Goal: Information Seeking & Learning: Learn about a topic

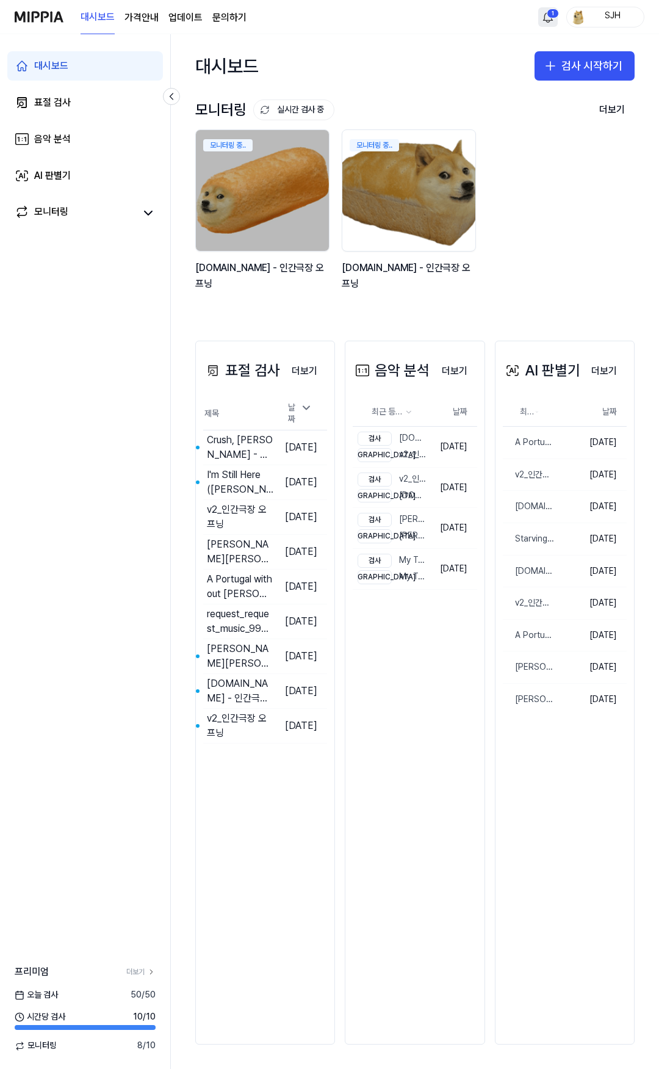
click at [544, 20] on html "대시보드 가격안내 업데이트 문의하기 1 SJH 대시보드 표절 검사 음악 분석 AI 판별기 모니터링 프리미엄 더보기 [DATE] 검사 50 / …" at bounding box center [329, 534] width 659 height 1069
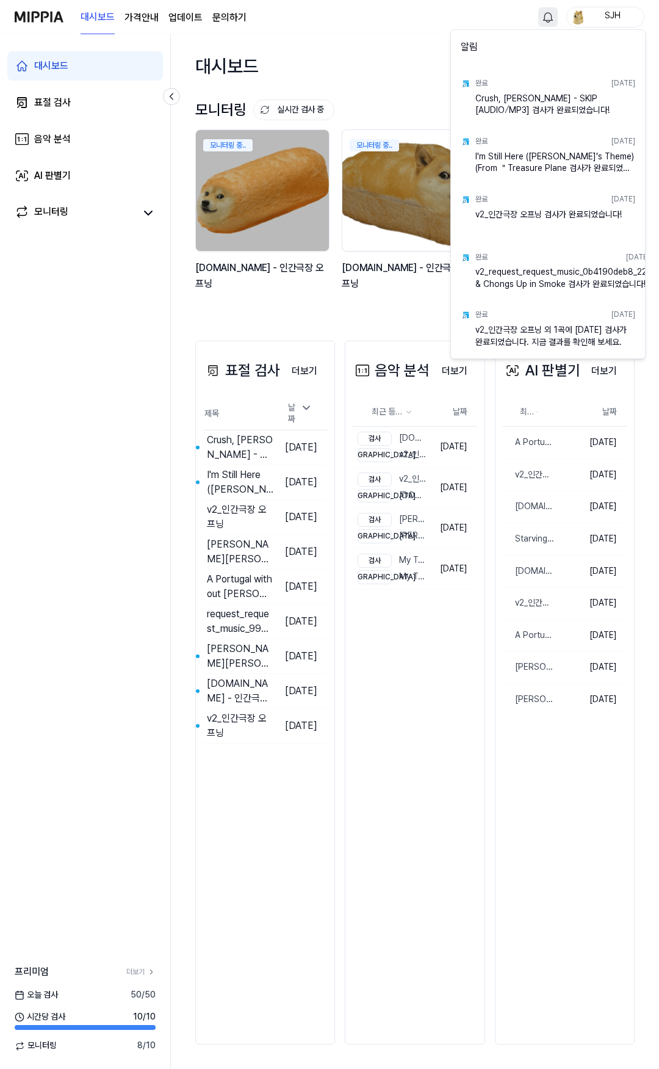
click at [411, 40] on html "대시보드 가격안내 업데이트 문의하기 SJH 대시보드 표절 검사 음악 분석 AI 판별기 모니터링 프리미엄 더보기 [DATE] 검사 50 / 50…" at bounding box center [329, 534] width 659 height 1069
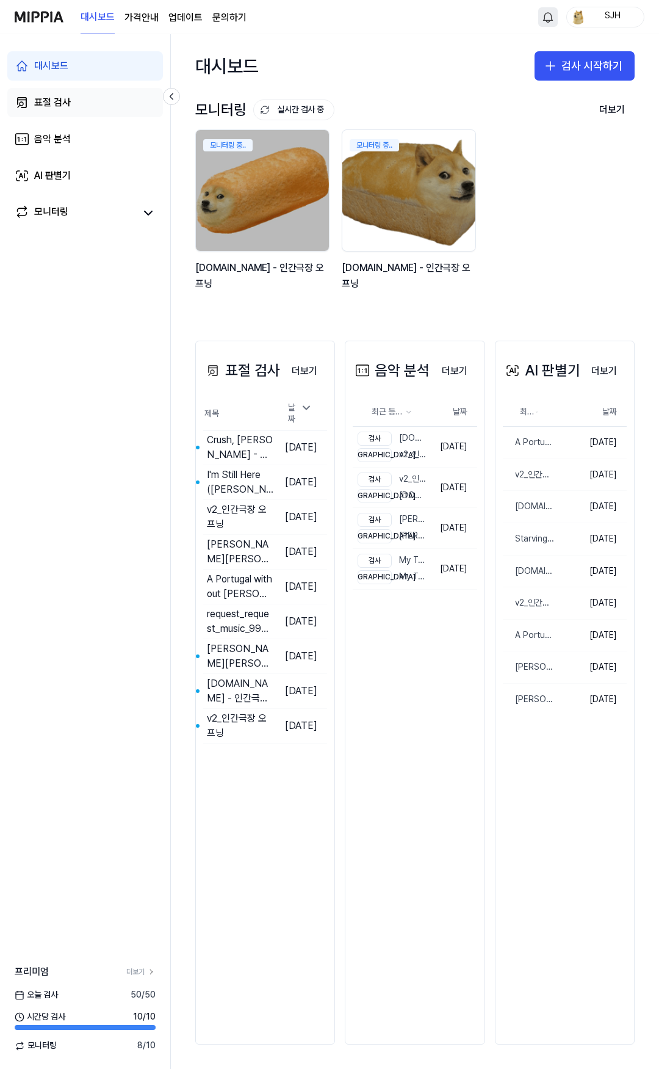
click at [53, 108] on div "표절 검사" at bounding box center [52, 102] width 37 height 15
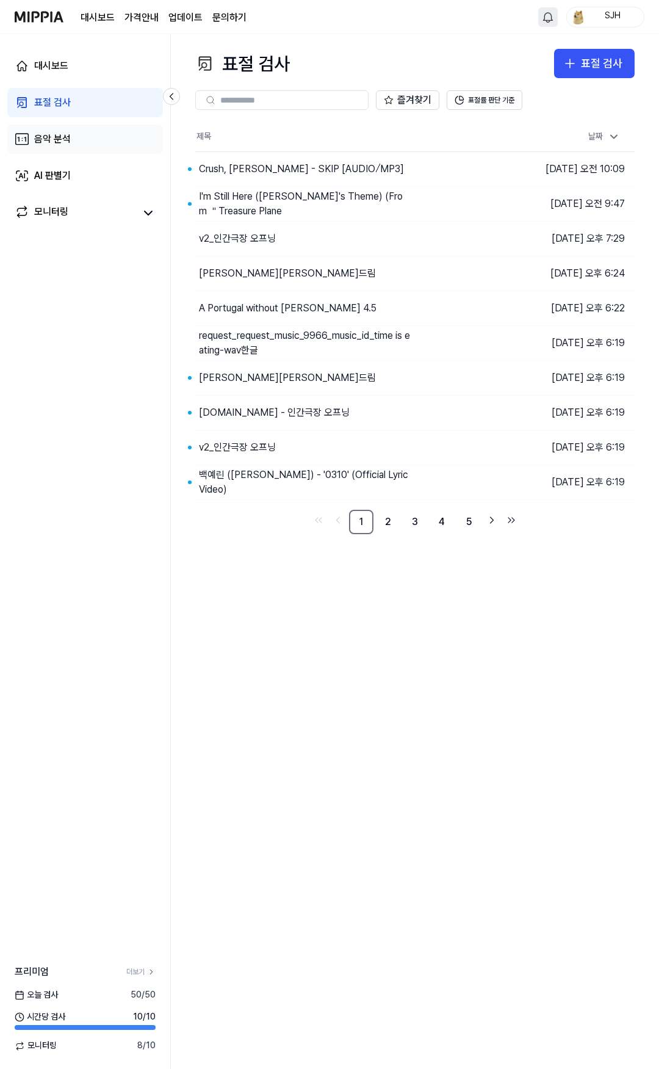
click at [70, 135] on div "음악 분석" at bounding box center [52, 139] width 37 height 15
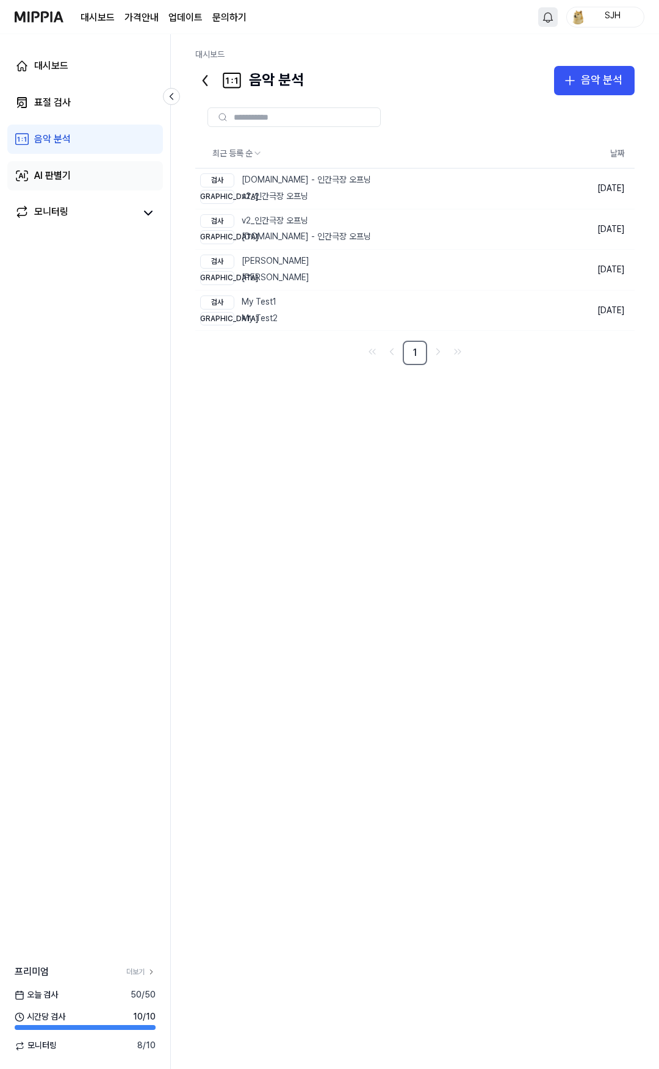
click at [79, 164] on link "AI 판별기" at bounding box center [85, 175] width 156 height 29
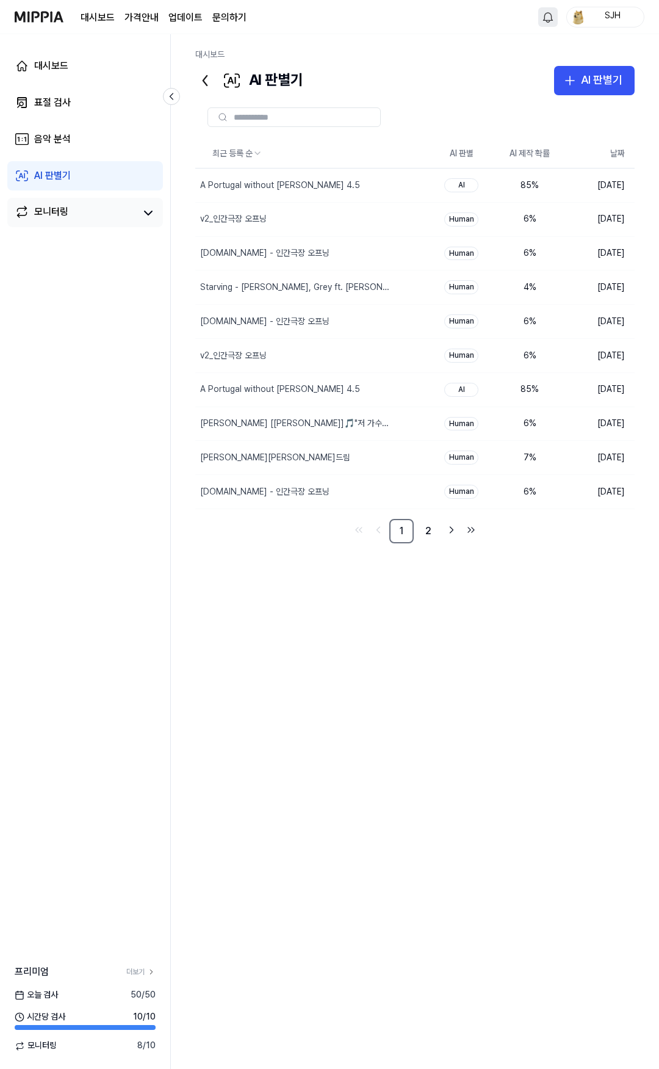
click at [112, 205] on link "모니터링" at bounding box center [75, 212] width 121 height 17
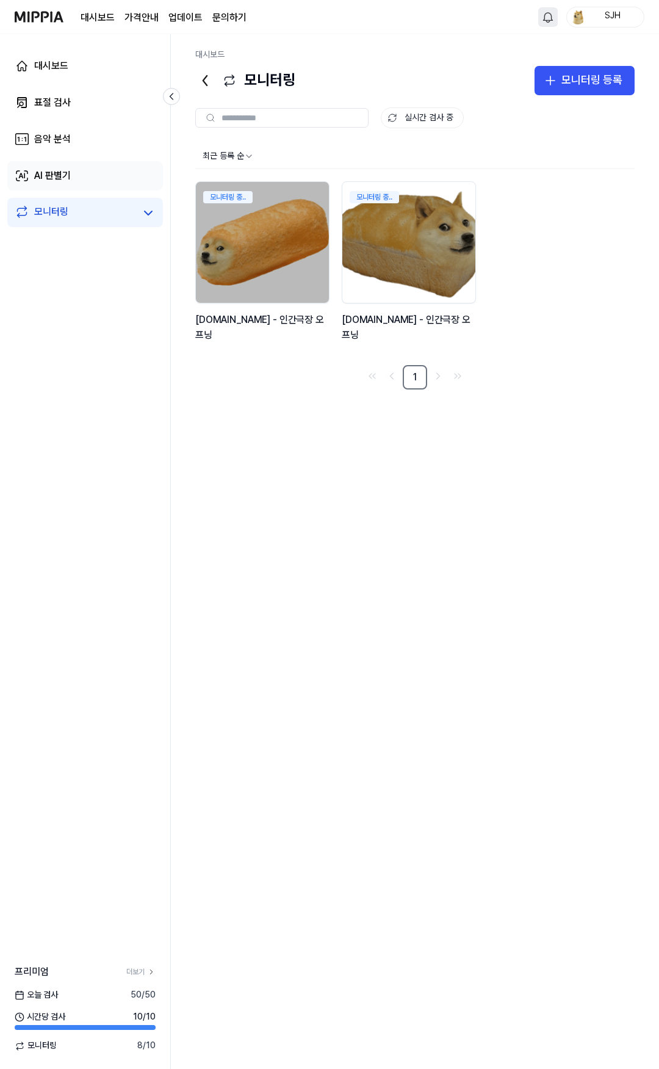
click at [106, 181] on link "AI 판별기" at bounding box center [85, 175] width 156 height 29
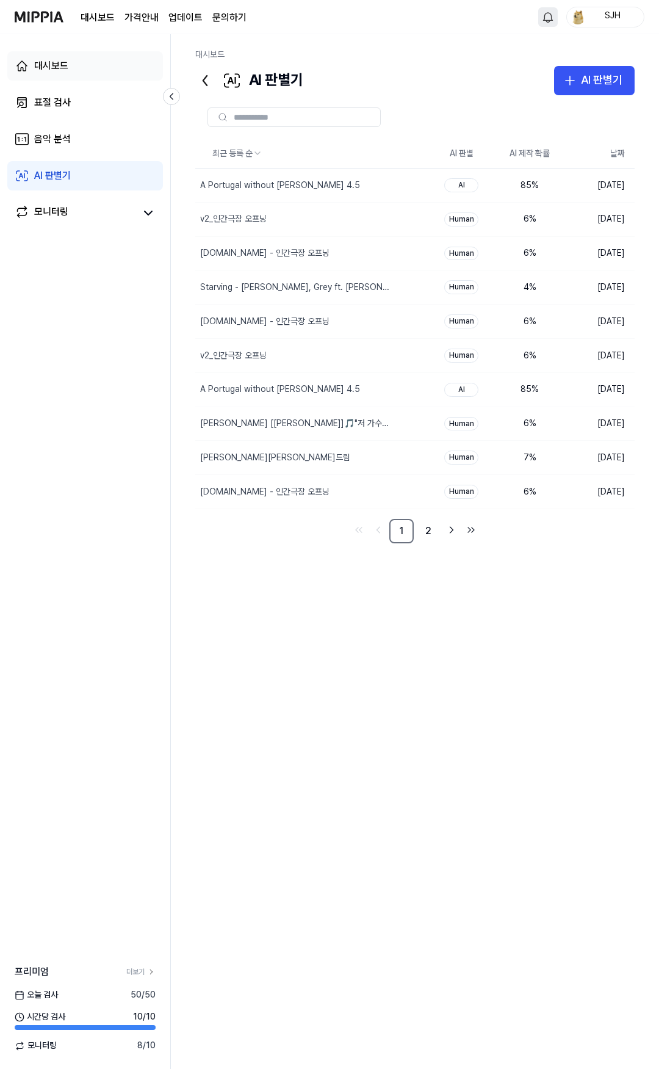
click at [57, 60] on div "대시보드" at bounding box center [51, 66] width 34 height 15
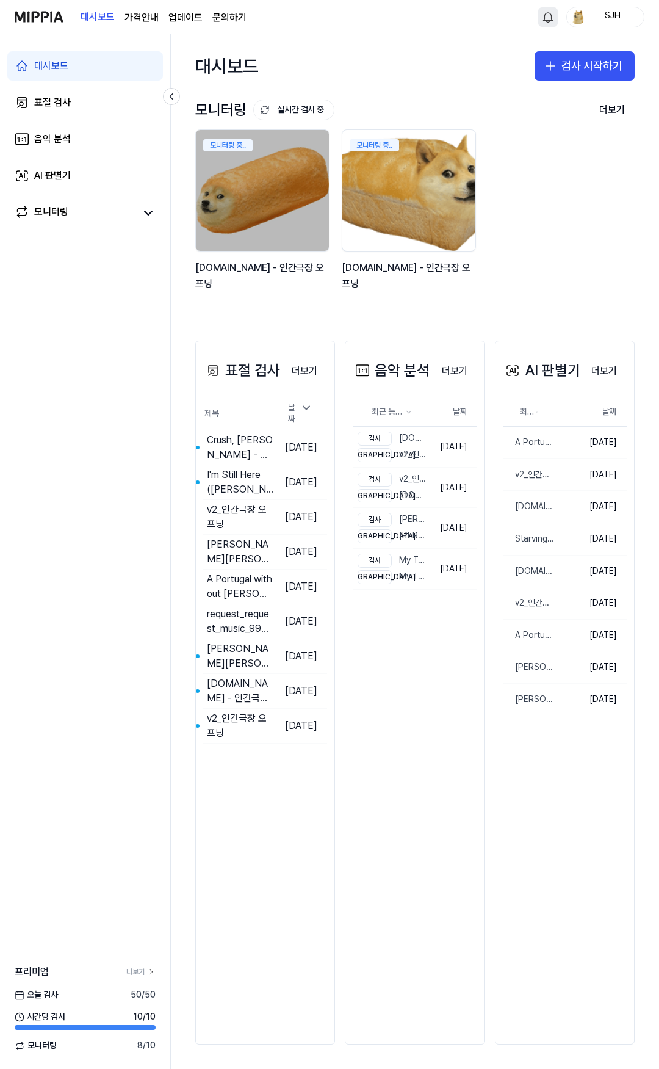
click at [441, 181] on img at bounding box center [409, 190] width 147 height 133
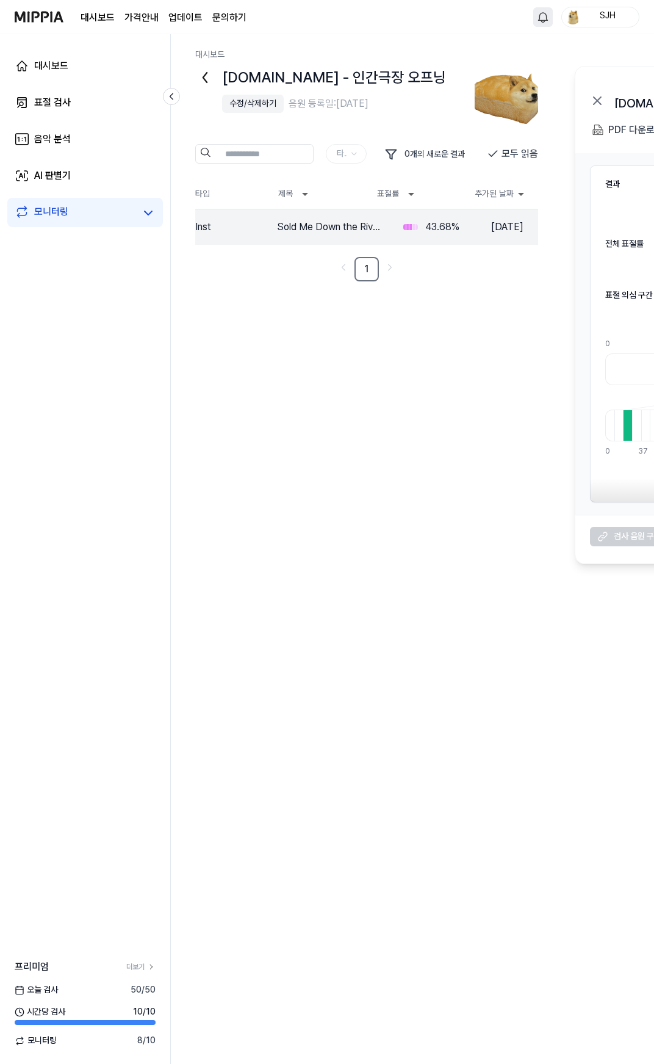
click at [207, 79] on icon at bounding box center [205, 78] width 20 height 20
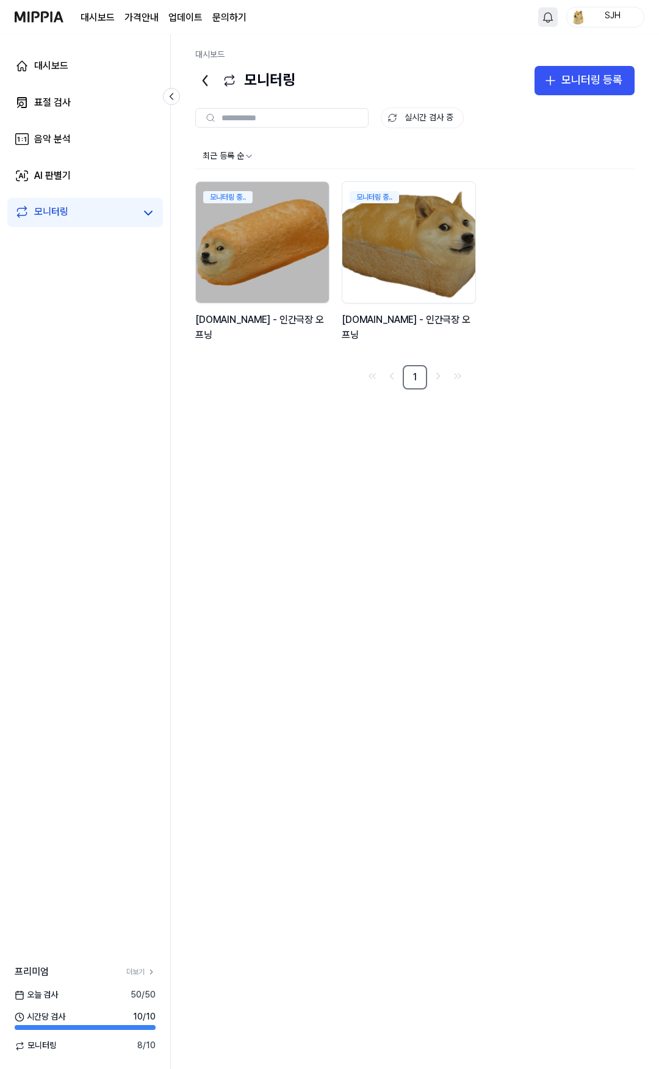
click at [417, 419] on div "최근 등록 순 모니터링 중.. [DOMAIN_NAME] - 인간극장 오프닝 모니터링 중.. [DOMAIN_NAME] - 인간극장 오프닝 1" at bounding box center [415, 595] width 440 height 903
click at [55, 65] on div "대시보드" at bounding box center [51, 66] width 34 height 15
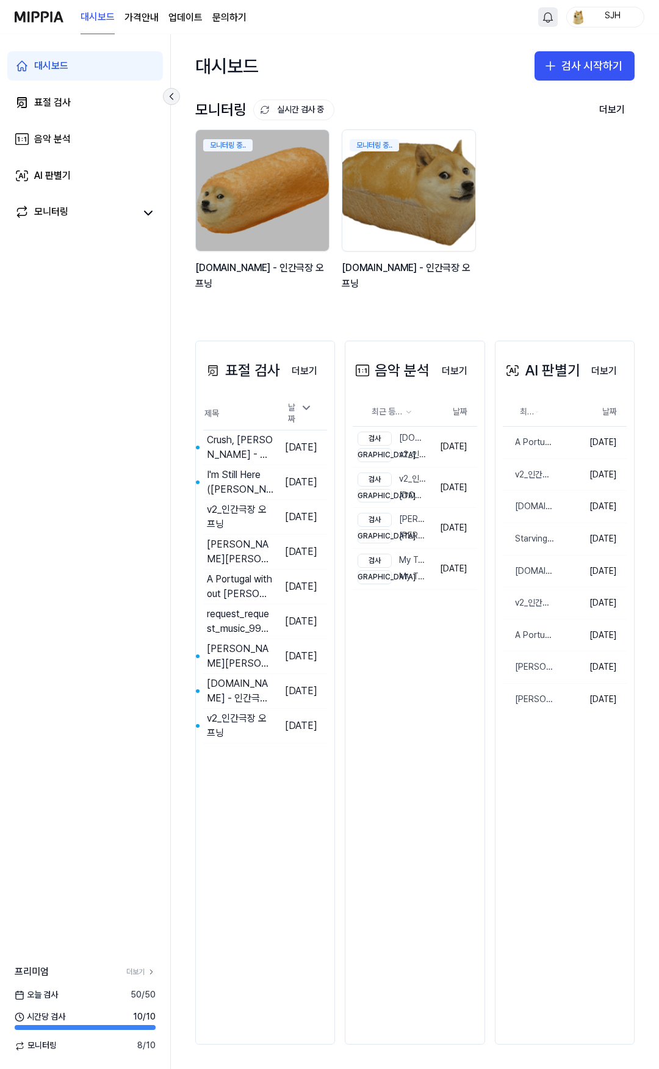
click at [178, 93] on button at bounding box center [171, 96] width 17 height 17
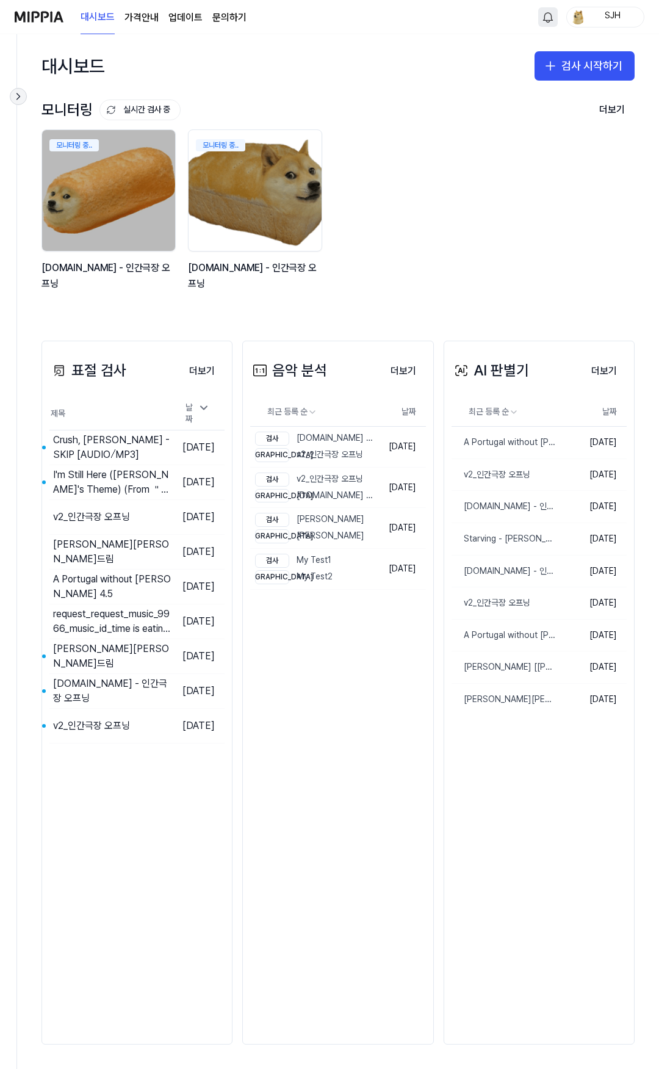
click at [15, 92] on icon at bounding box center [18, 96] width 12 height 12
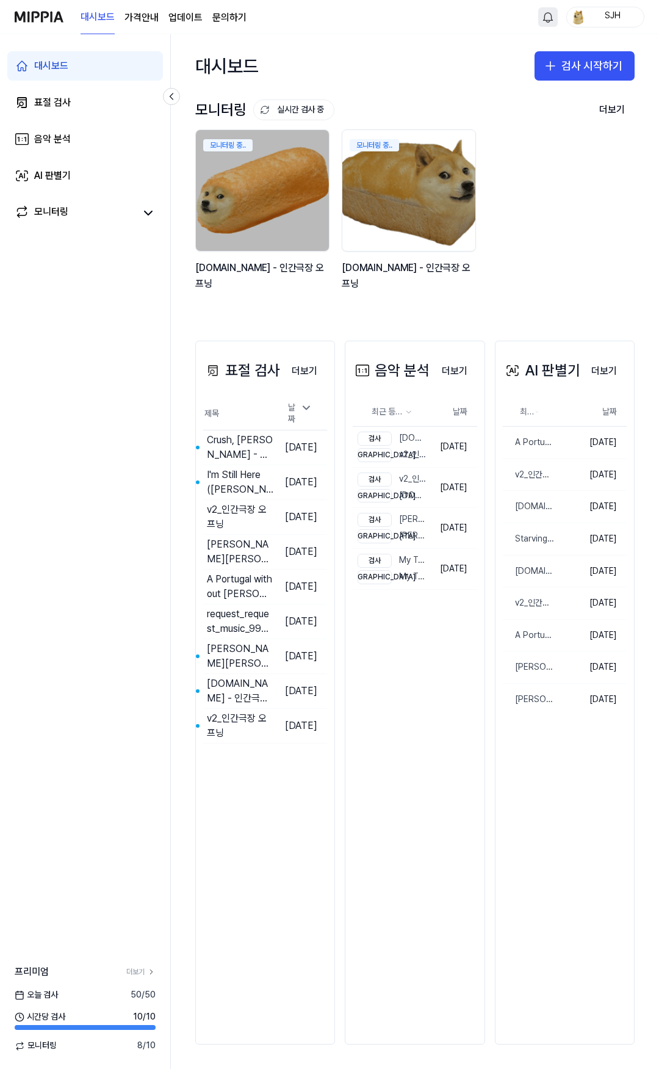
click at [44, 4] on img at bounding box center [39, 17] width 49 height 34
click at [149, 17] on 버튼 "가격안내" at bounding box center [142, 17] width 34 height 15
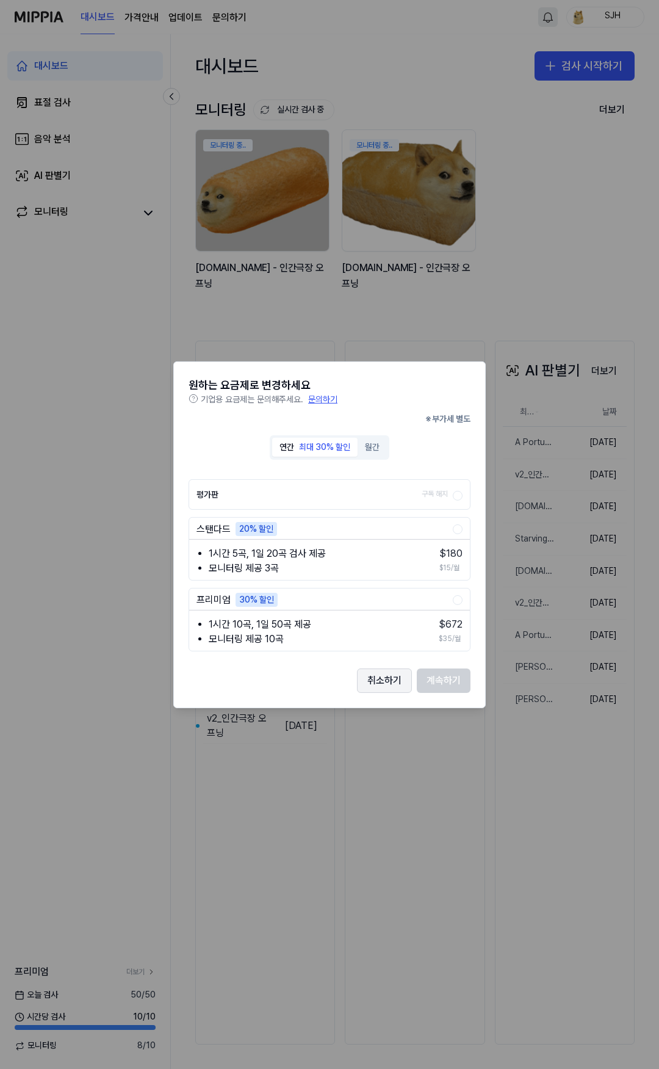
click at [380, 684] on button "취소하기" at bounding box center [384, 680] width 55 height 24
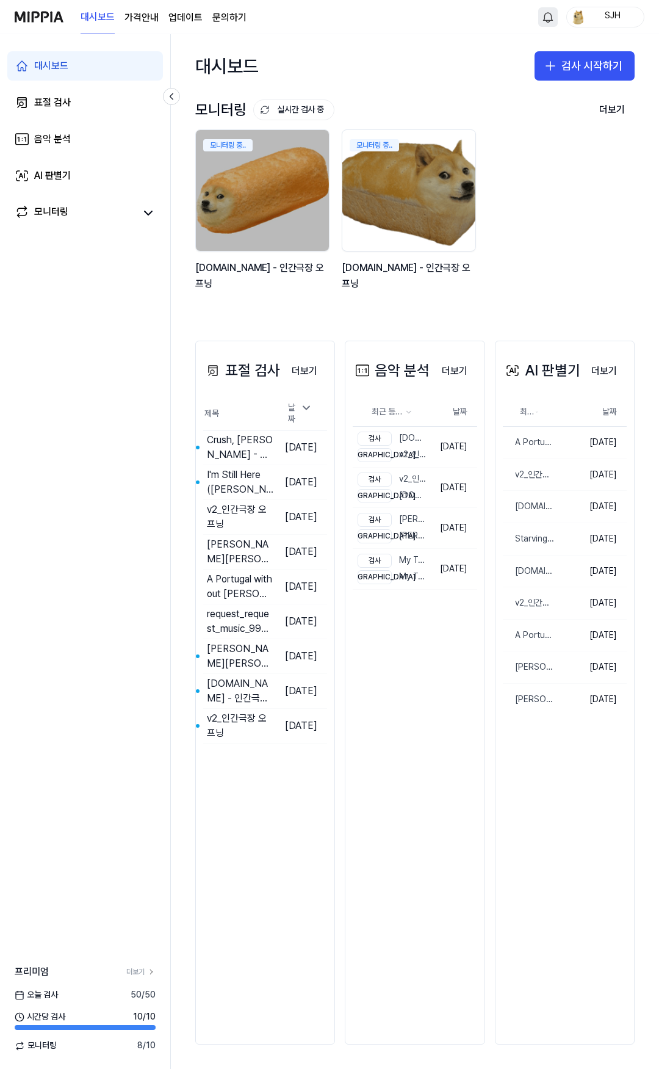
click at [187, 19] on link "업데이트" at bounding box center [185, 17] width 34 height 15
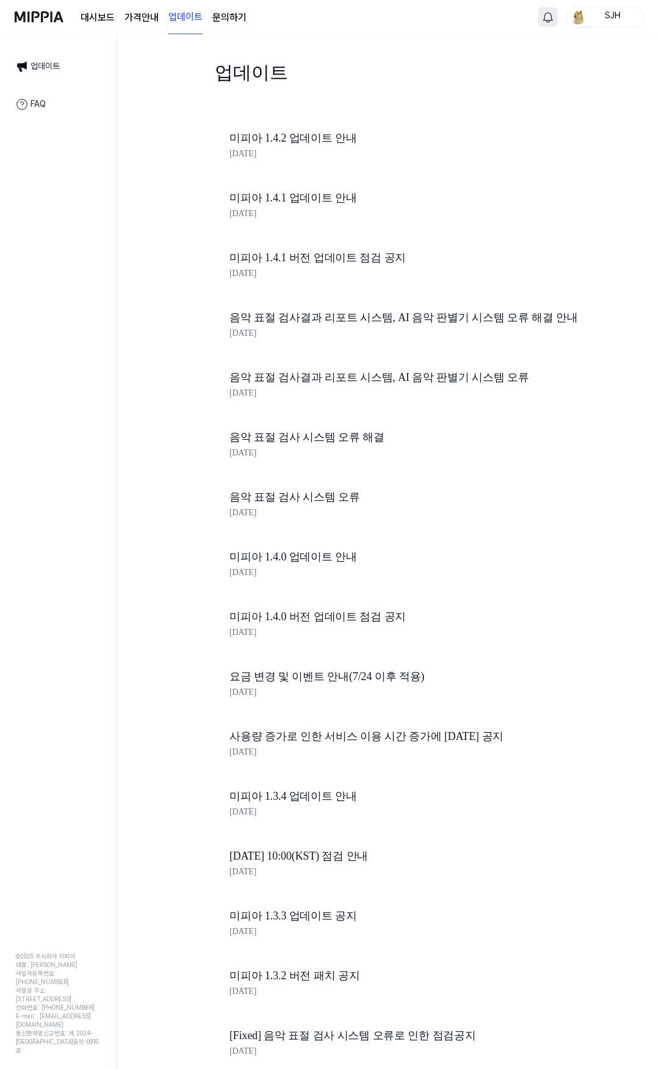
click at [241, 16] on link "문의하기" at bounding box center [229, 17] width 34 height 15
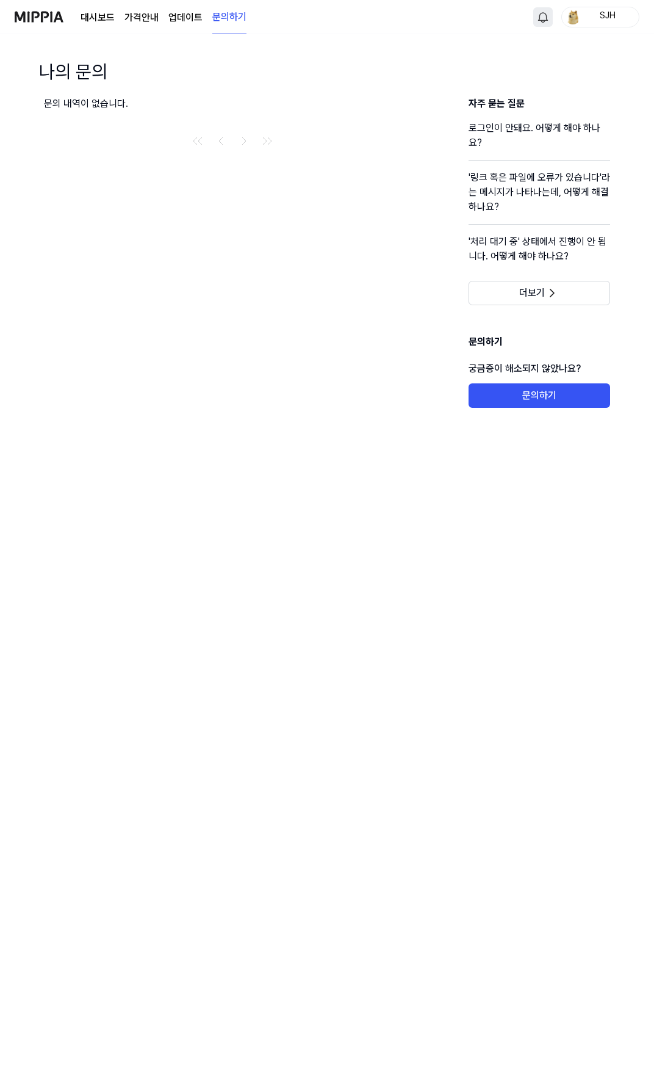
click at [191, 16] on link "업데이트" at bounding box center [185, 17] width 34 height 15
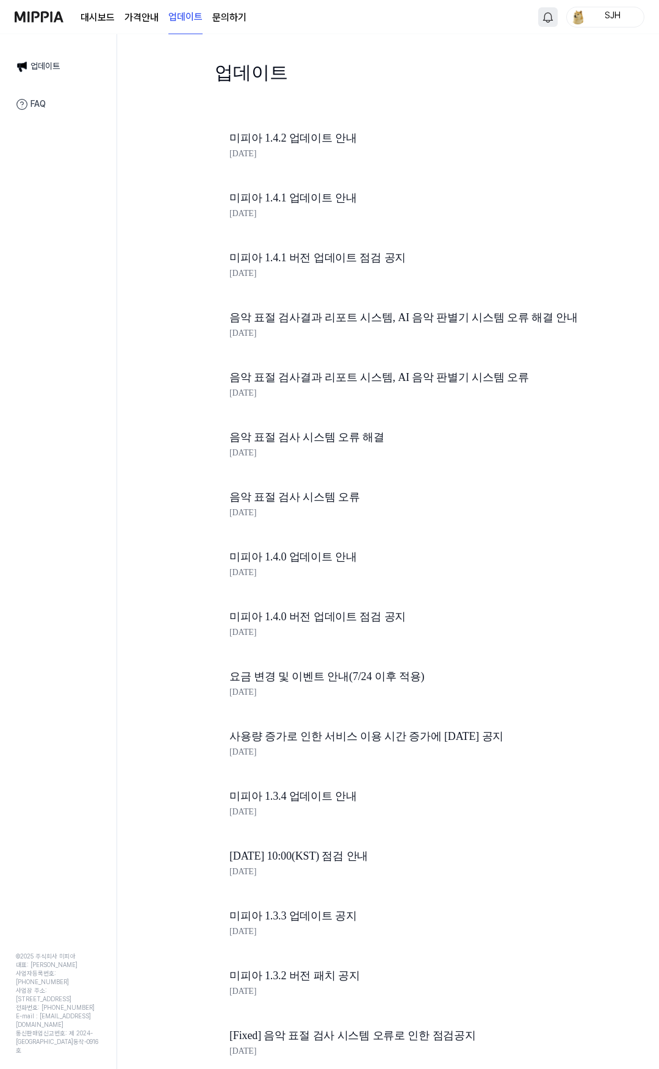
click at [29, 104] on link "FAQ" at bounding box center [58, 105] width 99 height 26
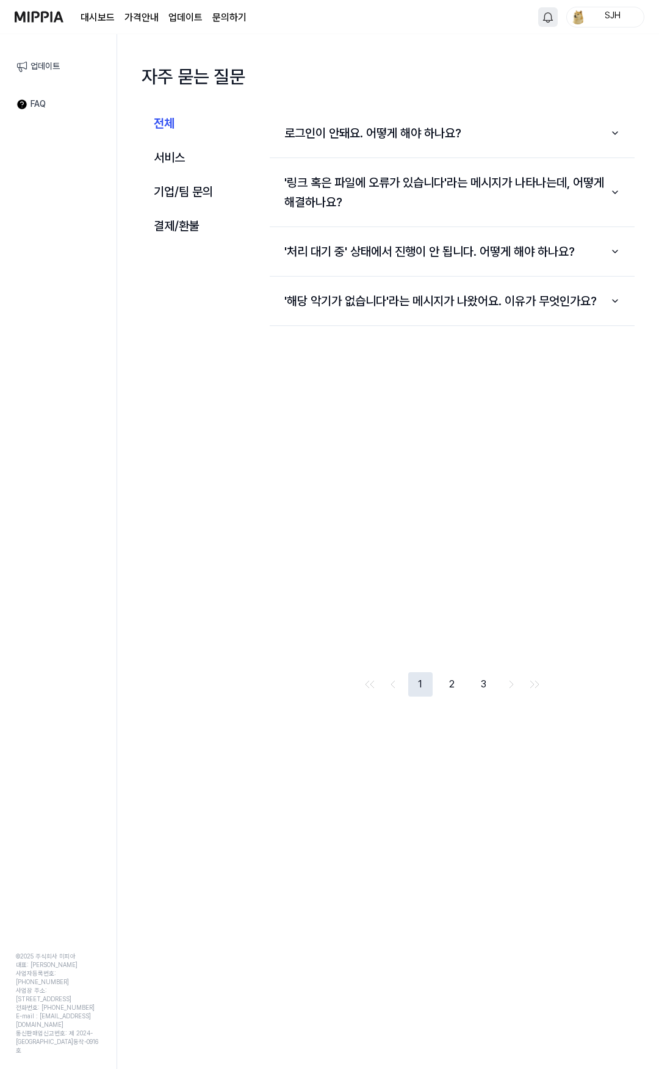
click at [62, 60] on link "업데이트" at bounding box center [58, 67] width 99 height 26
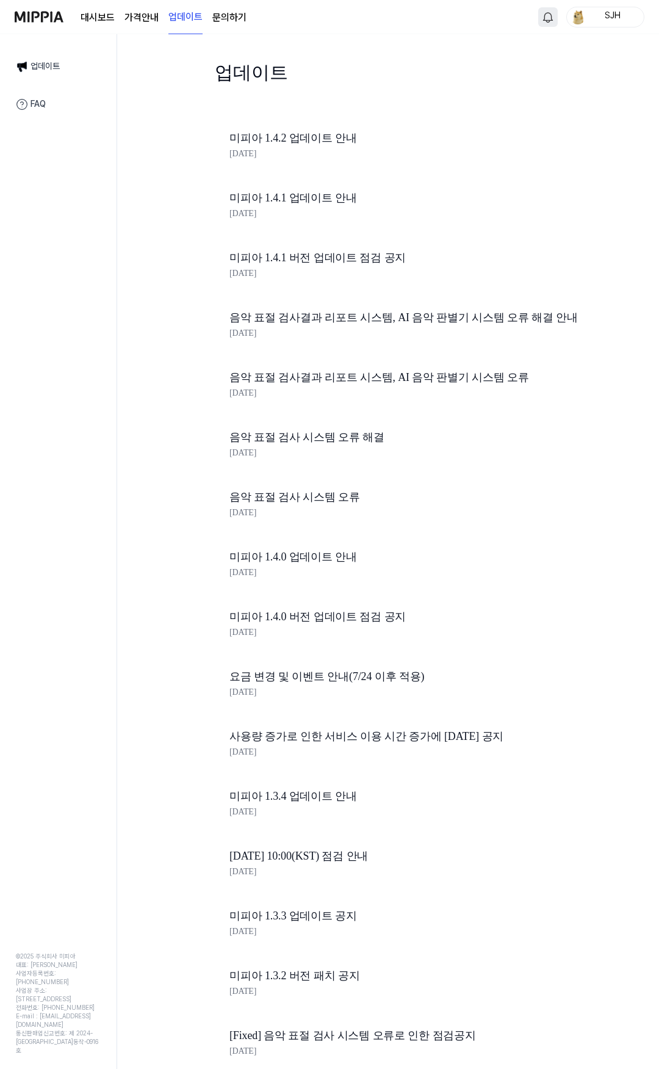
click at [302, 142] on link "미피아 1.4.2 업데이트 안내" at bounding box center [437, 138] width 415 height 18
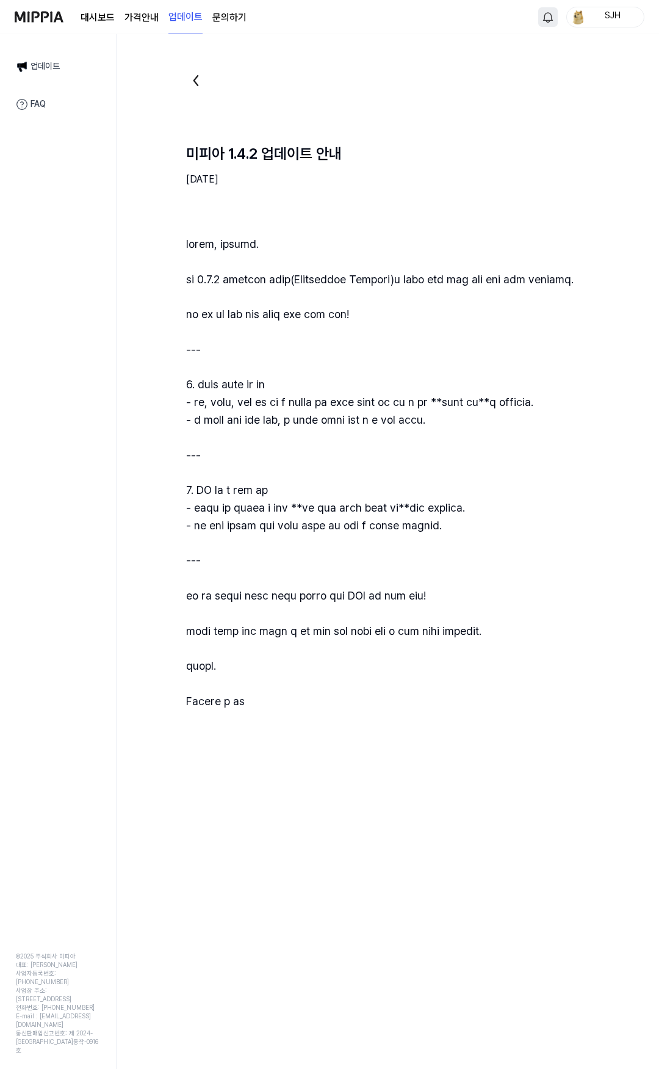
click at [37, 15] on img at bounding box center [39, 17] width 49 height 34
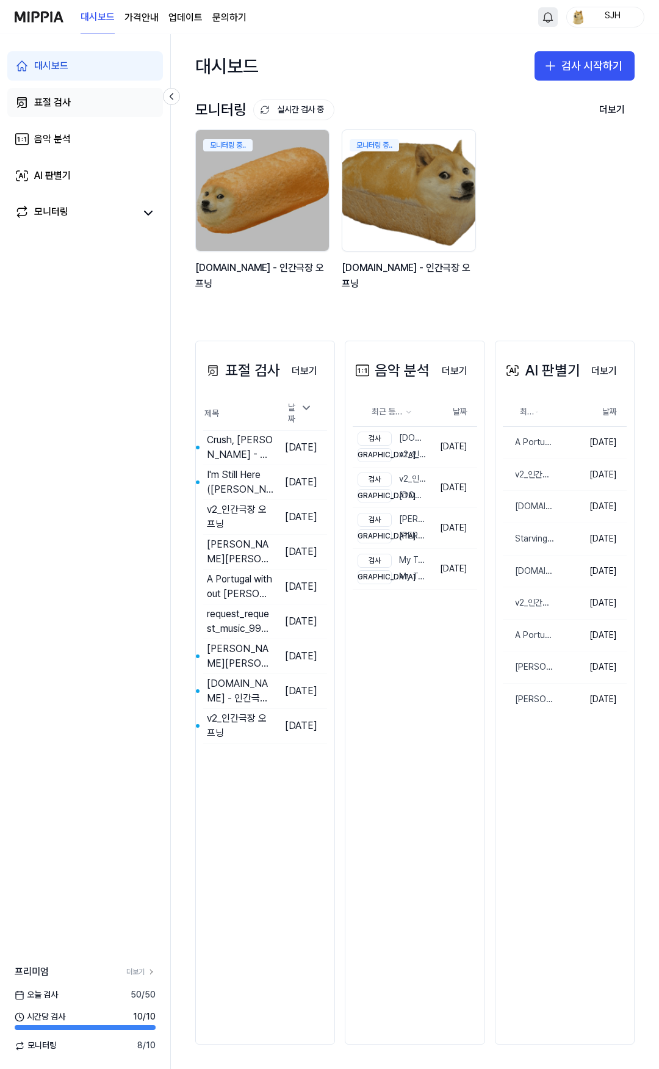
click at [61, 104] on div "표절 검사" at bounding box center [52, 102] width 37 height 15
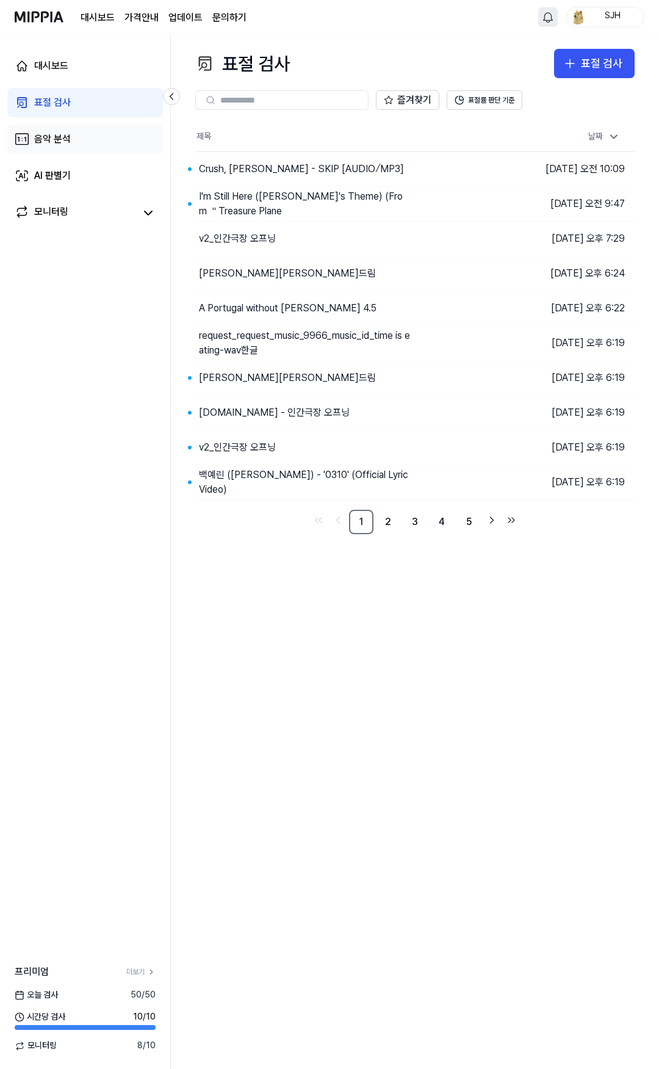
click at [76, 148] on link "음악 분석" at bounding box center [85, 139] width 156 height 29
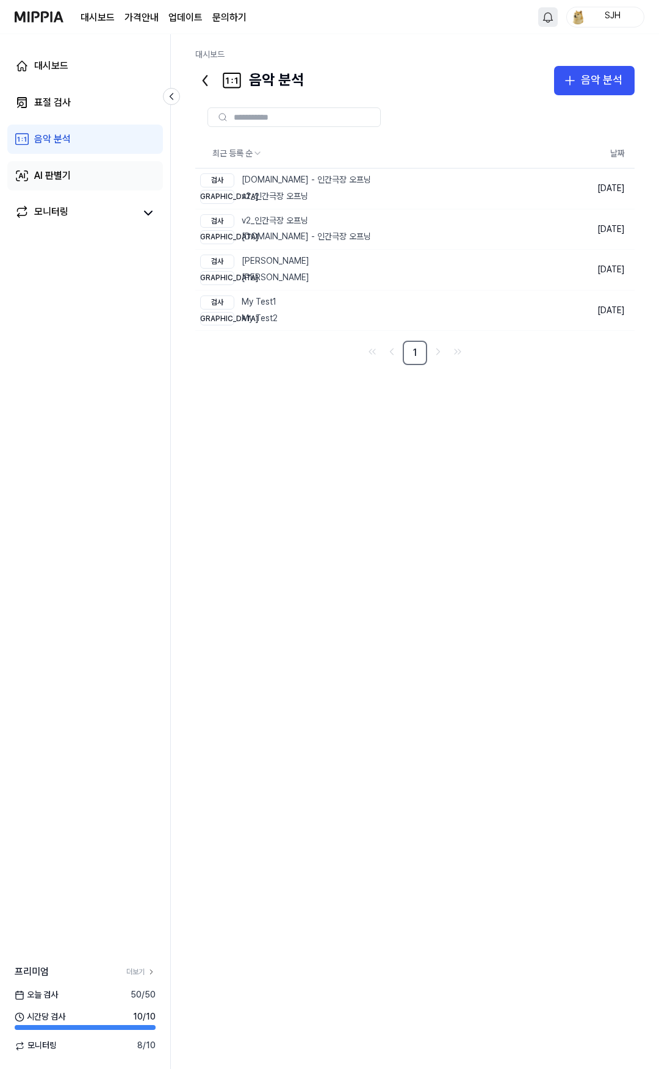
click at [64, 180] on div "AI 판별기" at bounding box center [52, 175] width 37 height 15
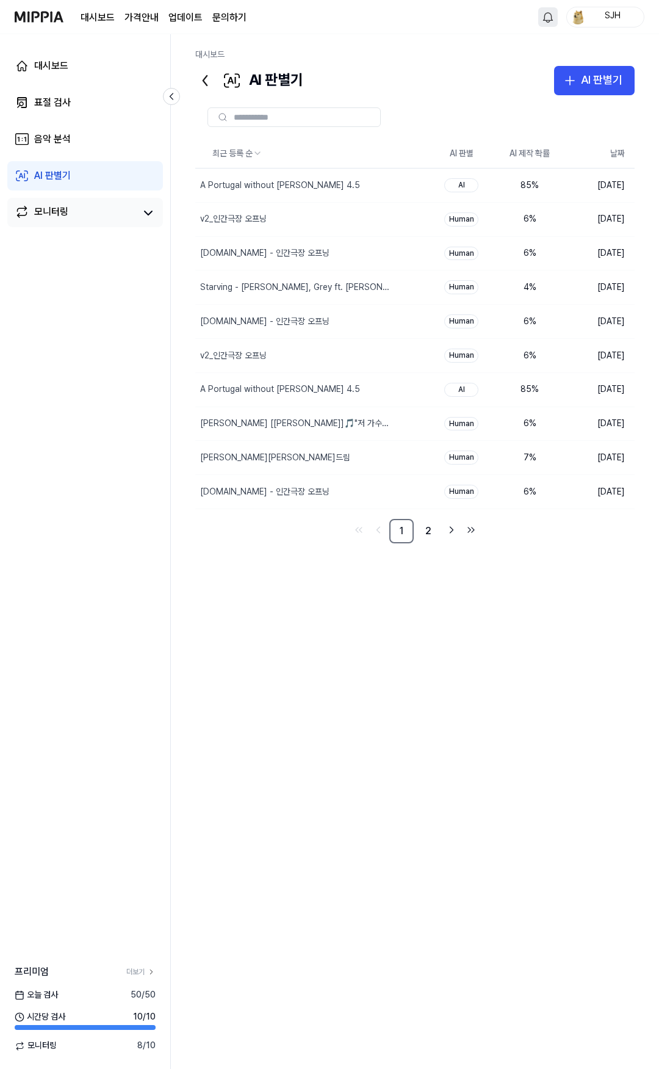
click at [67, 206] on div "모니터링" at bounding box center [51, 212] width 34 height 17
